Goal: Information Seeking & Learning: Learn about a topic

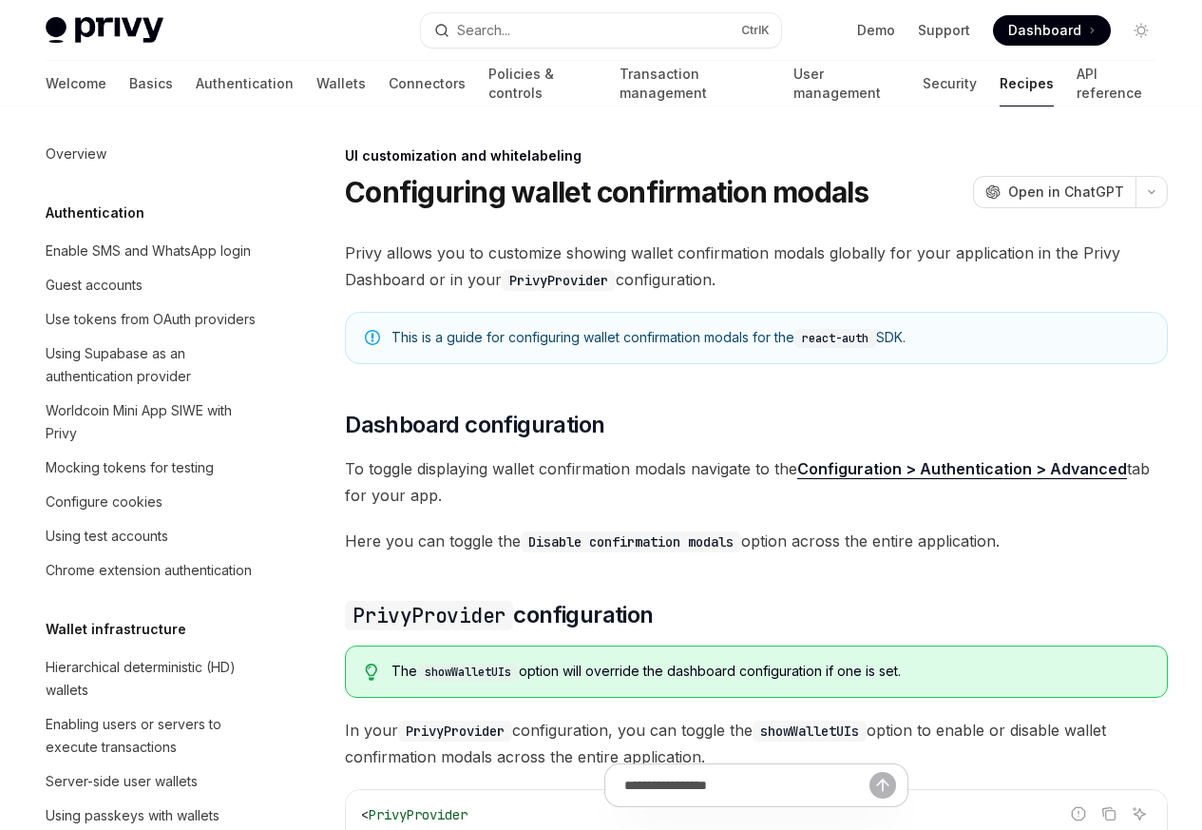
scroll to position [832, 0]
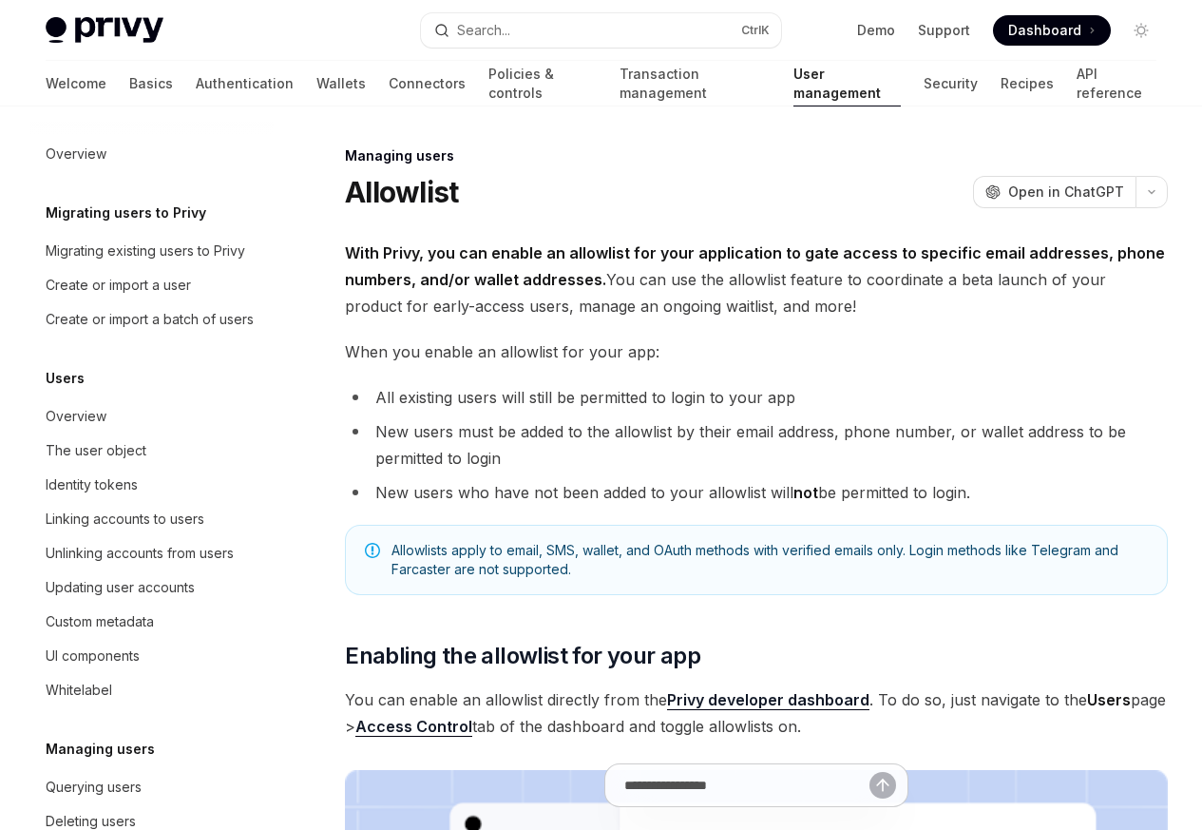
scroll to position [268, 0]
